Goal: Use online tool/utility: Utilize a website feature to perform a specific function

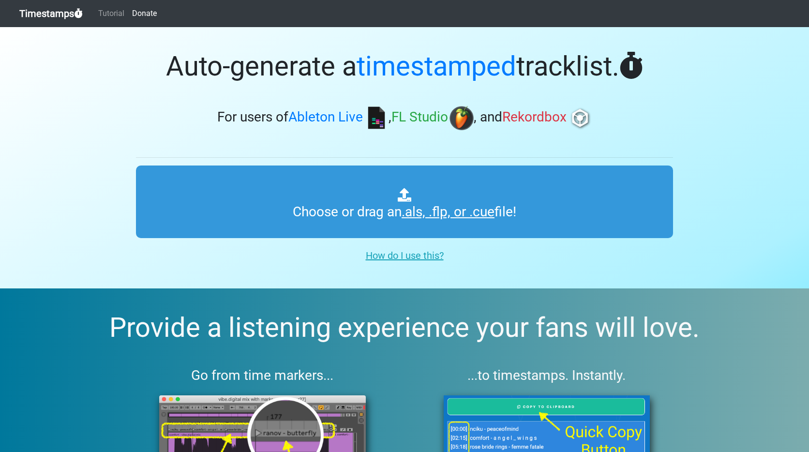
type input "C:\fakepath\uanradio_065_lunax.als"
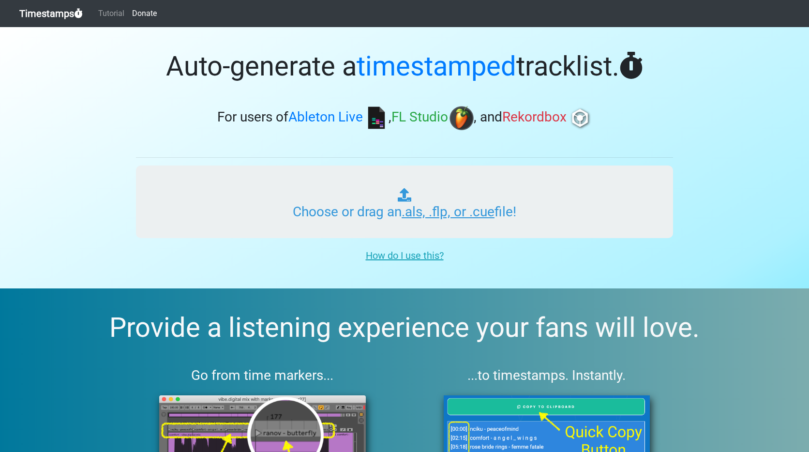
click at [348, 199] on input "Choose or drag an .als, .flp, or .cue file!" at bounding box center [404, 201] width 537 height 73
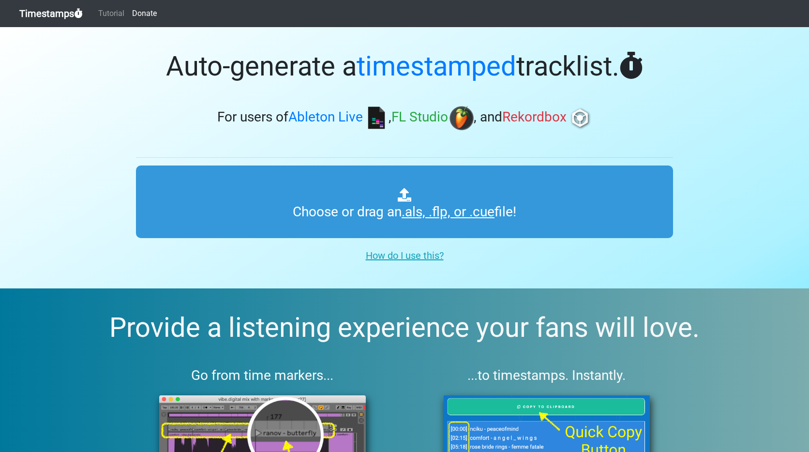
click at [753, 61] on section "Auto-generate a timestamped tracklist. For users of Ableton Live , FL Studio , …" at bounding box center [404, 157] width 809 height 261
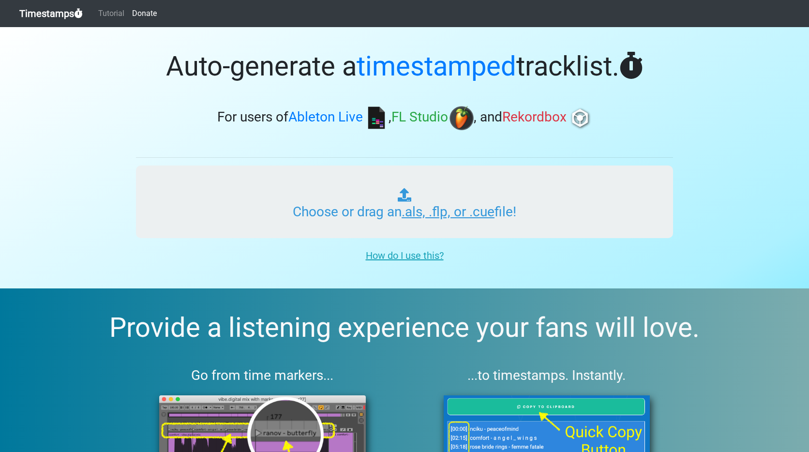
click at [483, 210] on input "Choose or drag an .als, .flp, or .cue file!" at bounding box center [404, 201] width 537 height 73
